Goal: Transaction & Acquisition: Purchase product/service

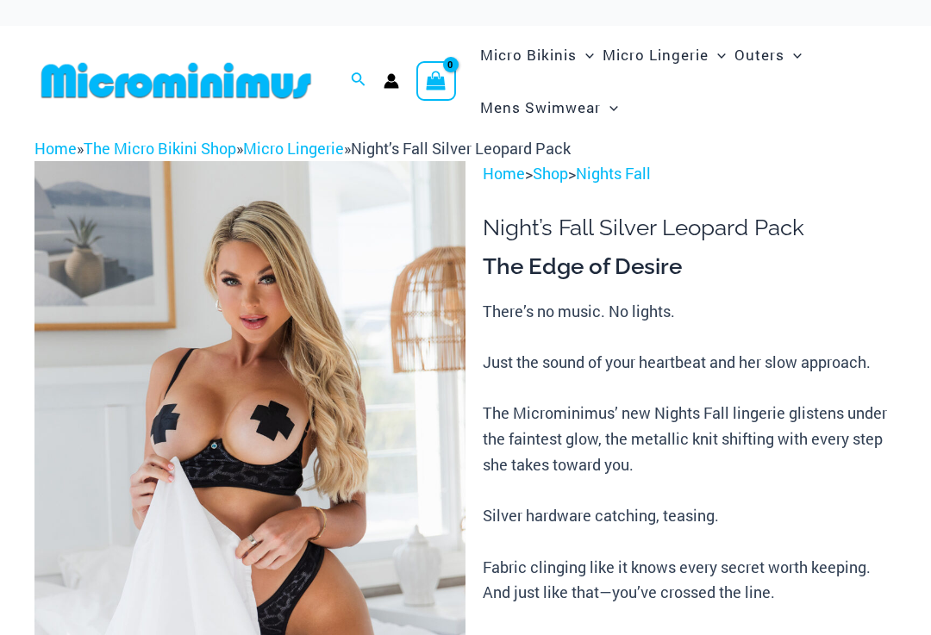
scroll to position [230, 0]
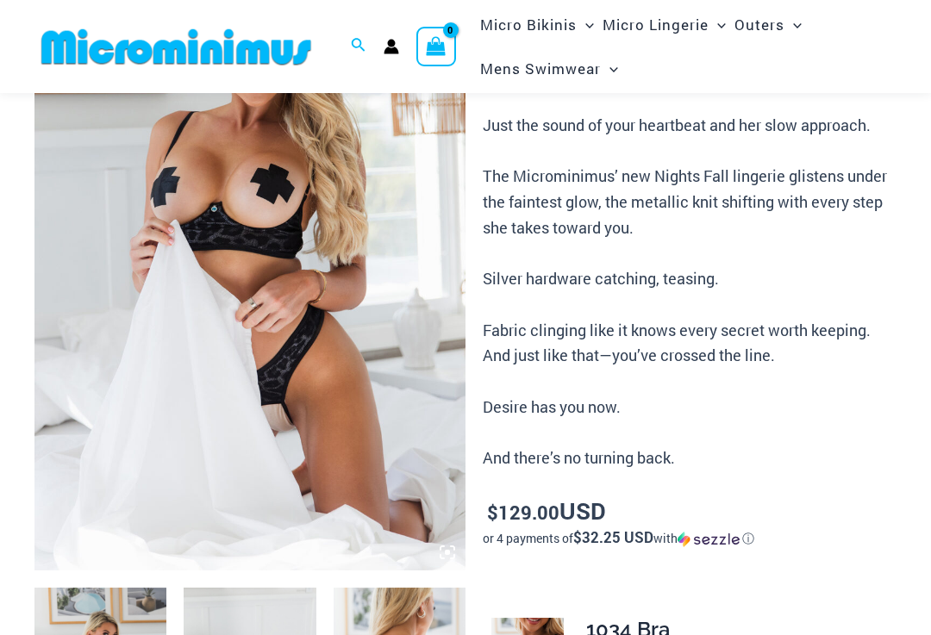
scroll to position [378, 0]
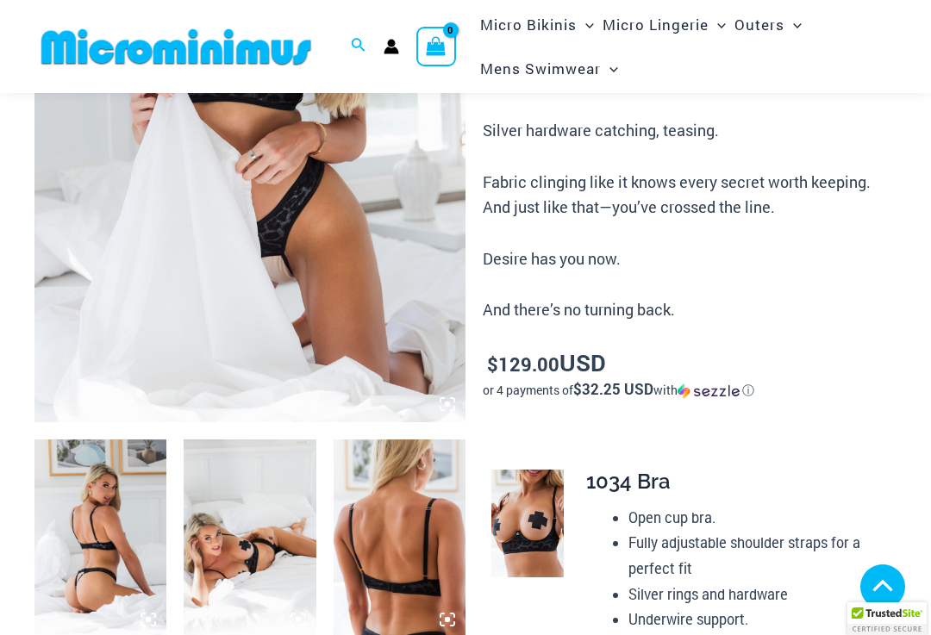
click at [138, 339] on img at bounding box center [249, 99] width 431 height 646
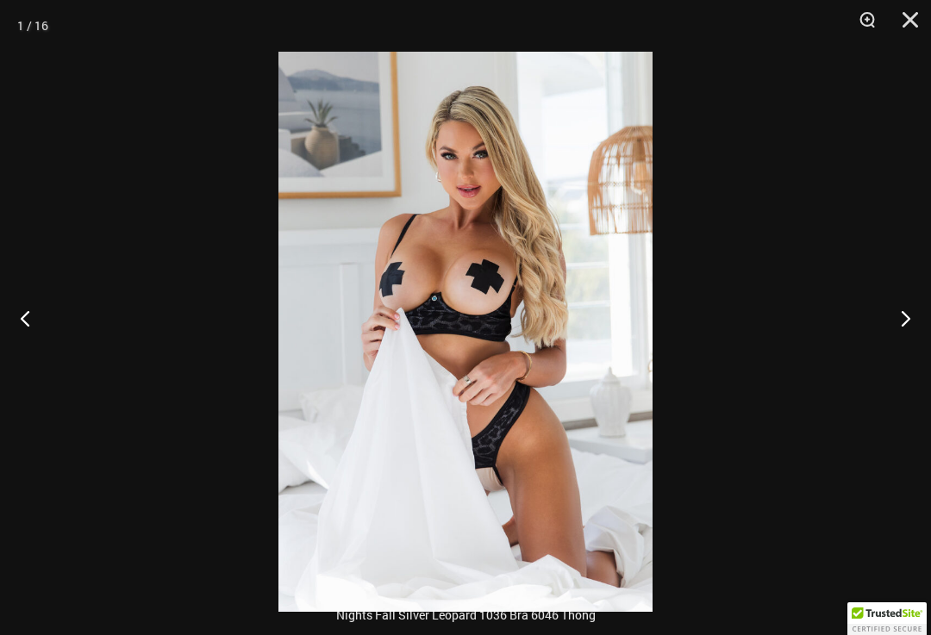
click at [900, 350] on button "Next" at bounding box center [898, 318] width 65 height 86
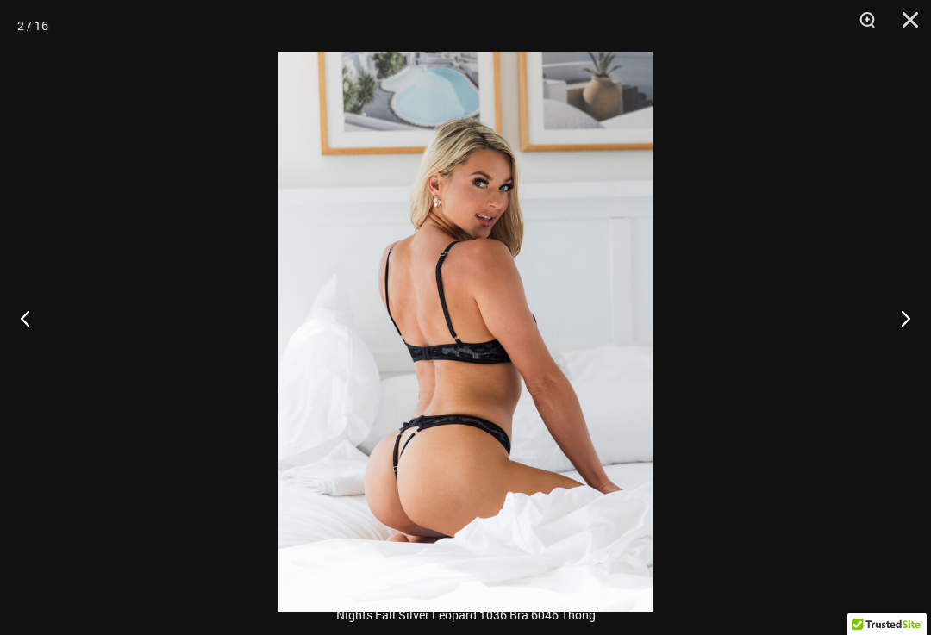
click at [885, 335] on button "Next" at bounding box center [898, 318] width 65 height 86
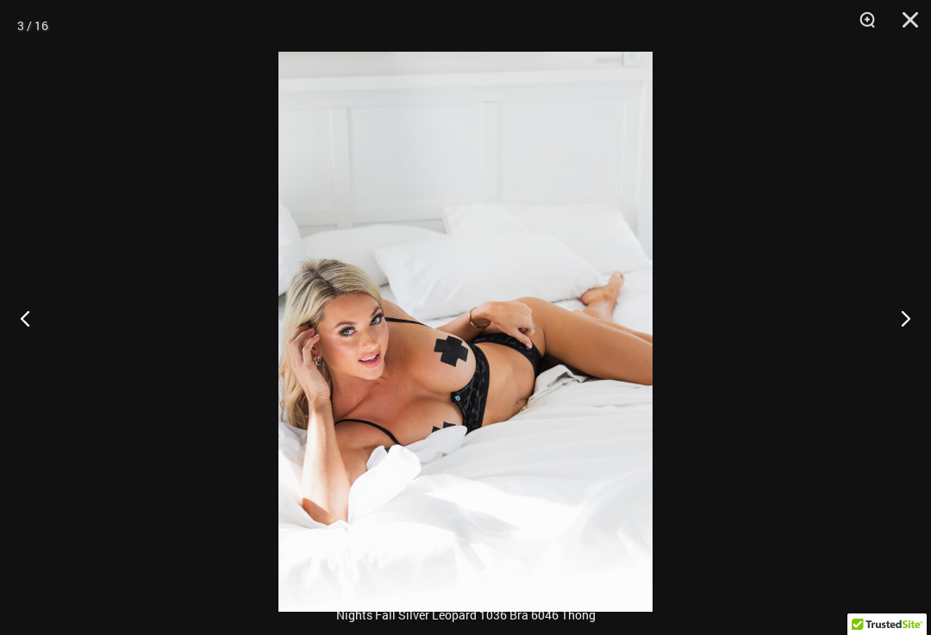
click at [884, 342] on button "Next" at bounding box center [898, 318] width 65 height 86
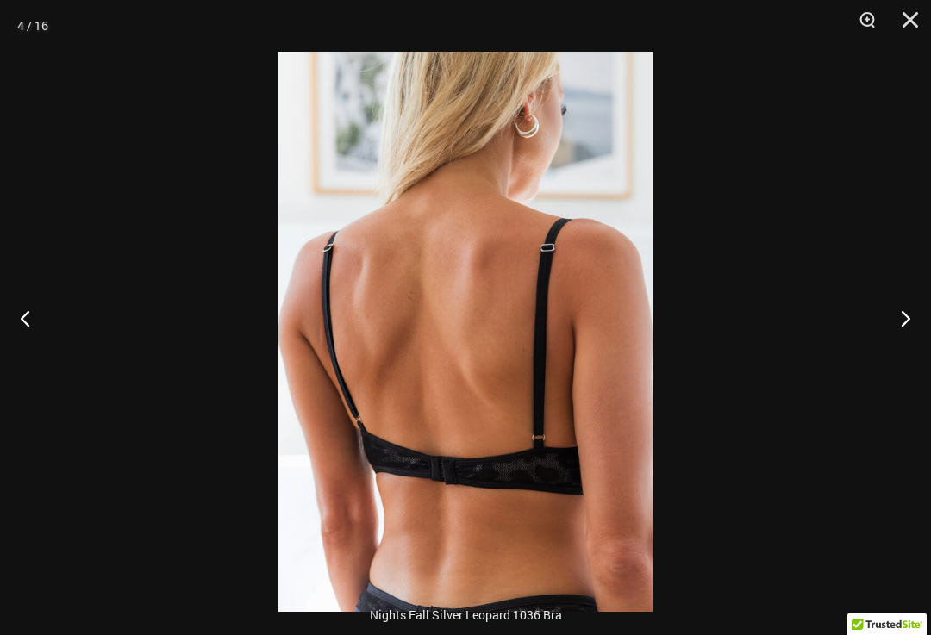
click at [882, 343] on button "Next" at bounding box center [898, 318] width 65 height 86
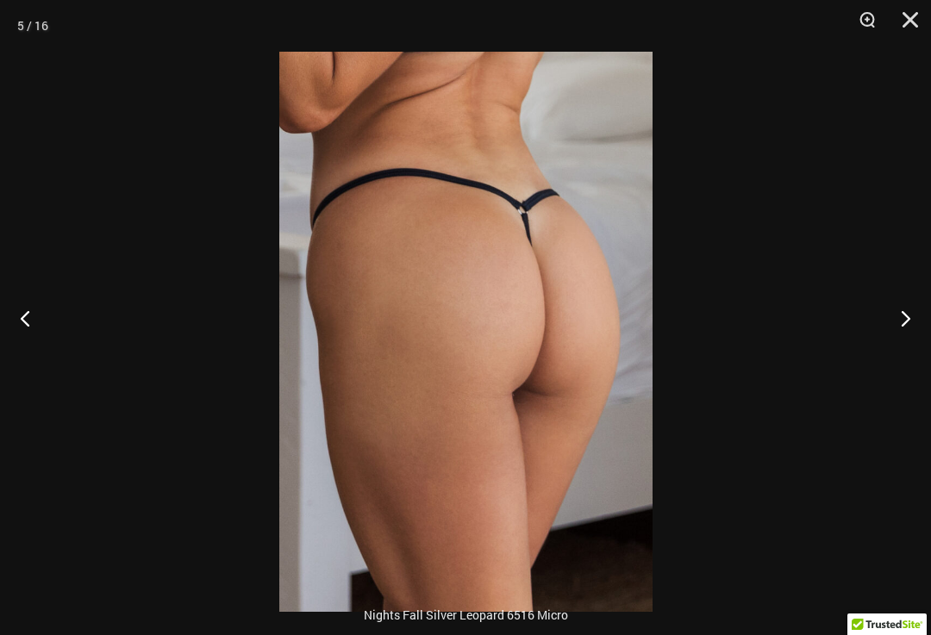
click at [885, 339] on button "Next" at bounding box center [898, 318] width 65 height 86
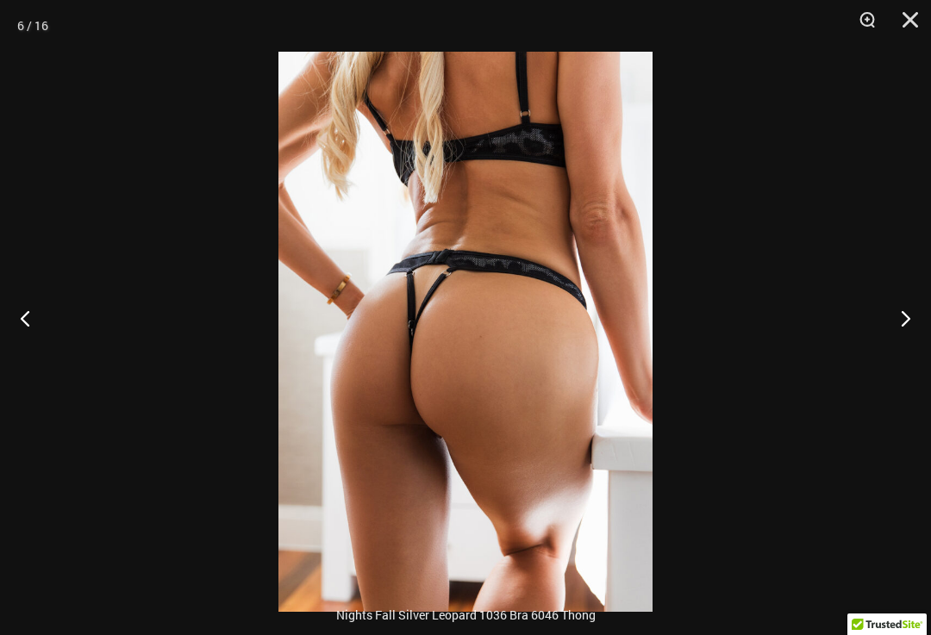
click at [886, 338] on button "Next" at bounding box center [898, 318] width 65 height 86
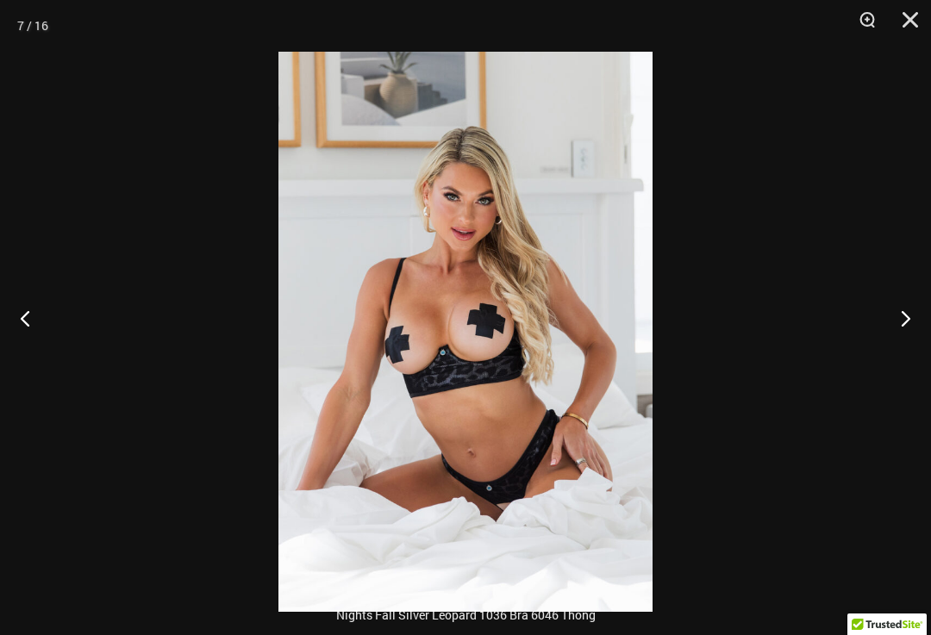
click at [886, 330] on button "Next" at bounding box center [898, 318] width 65 height 86
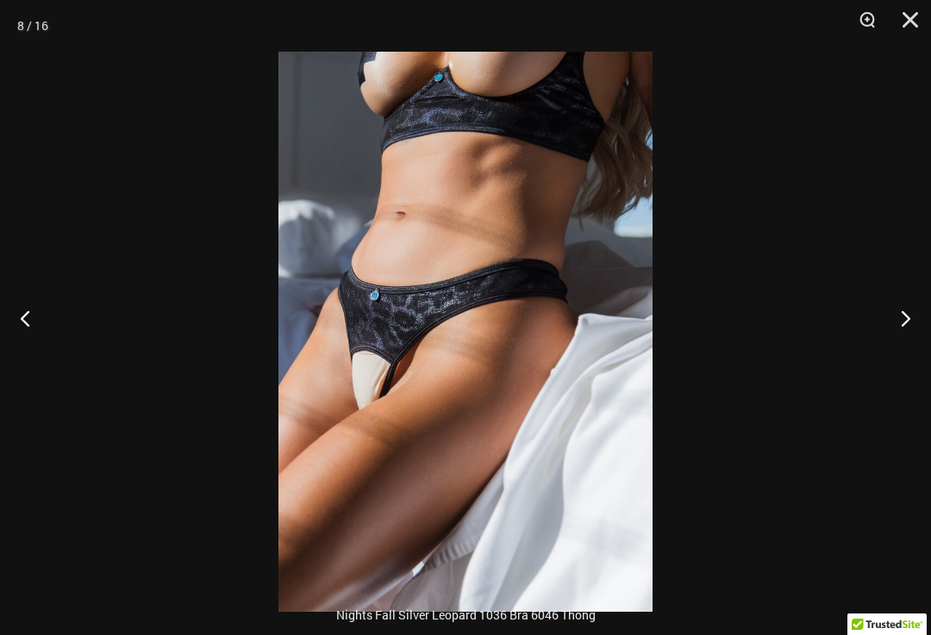
click at [888, 326] on button "Next" at bounding box center [898, 318] width 65 height 86
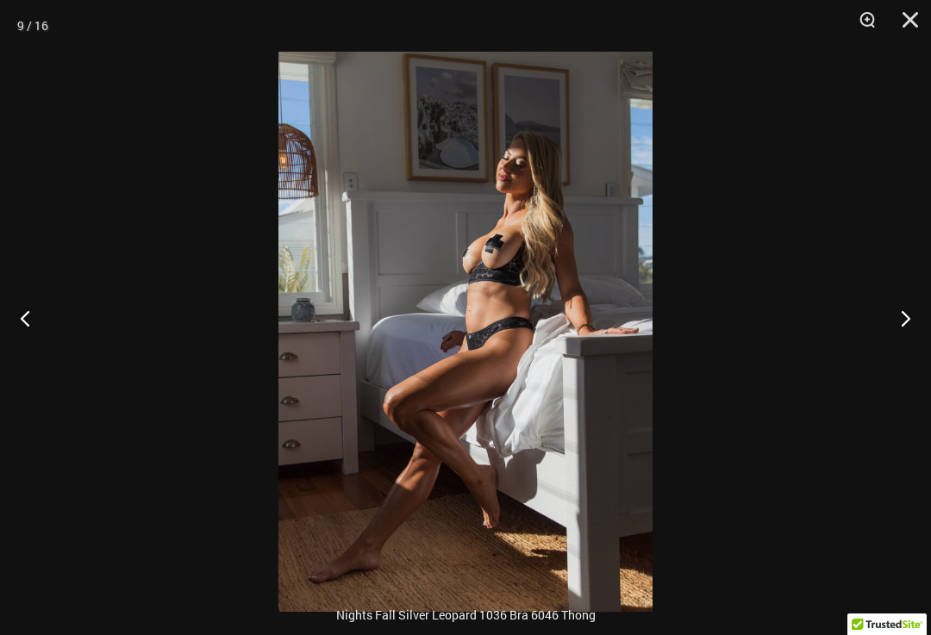
click at [891, 321] on button "Next" at bounding box center [898, 318] width 65 height 86
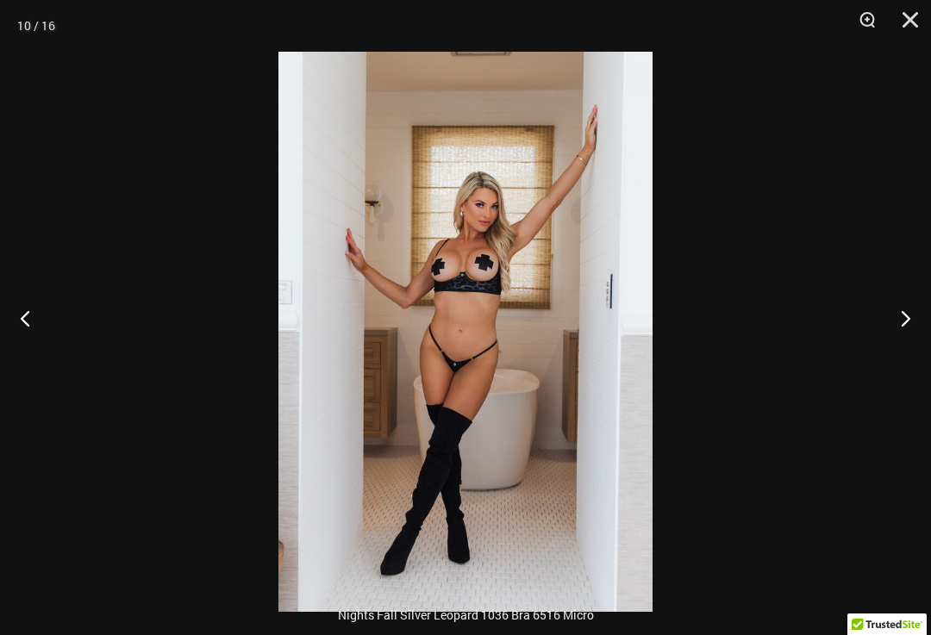
click at [889, 323] on button "Next" at bounding box center [898, 318] width 65 height 86
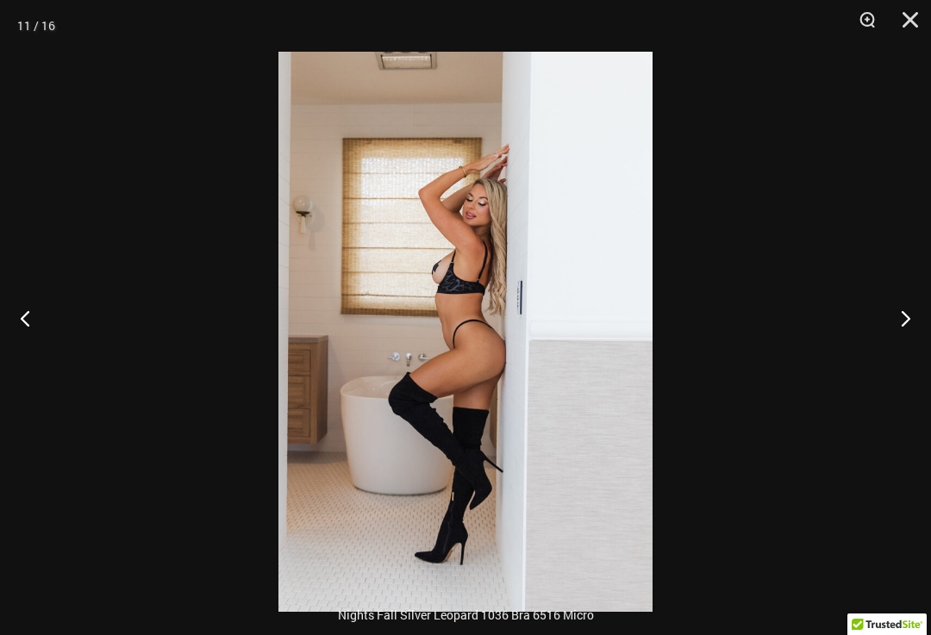
click at [905, 19] on button "Close" at bounding box center [903, 26] width 43 height 52
